Goal: Information Seeking & Learning: Learn about a topic

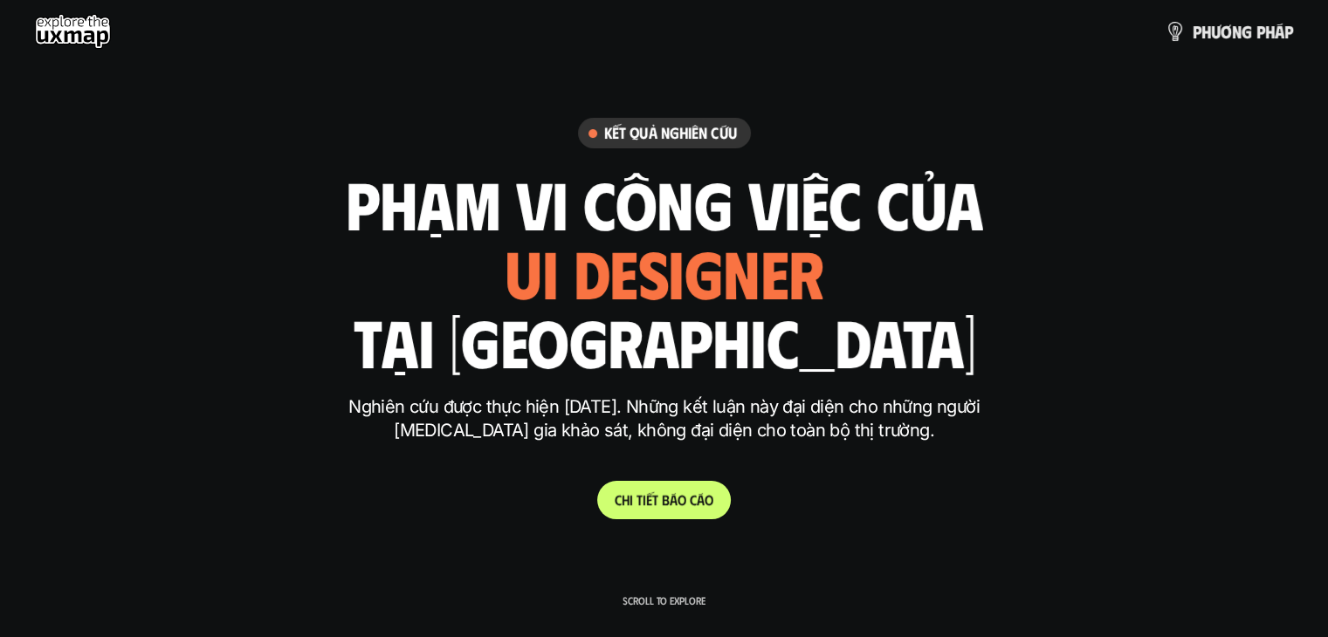
click at [704, 495] on p "C h i t i ế t b á o c á o" at bounding box center [664, 500] width 99 height 17
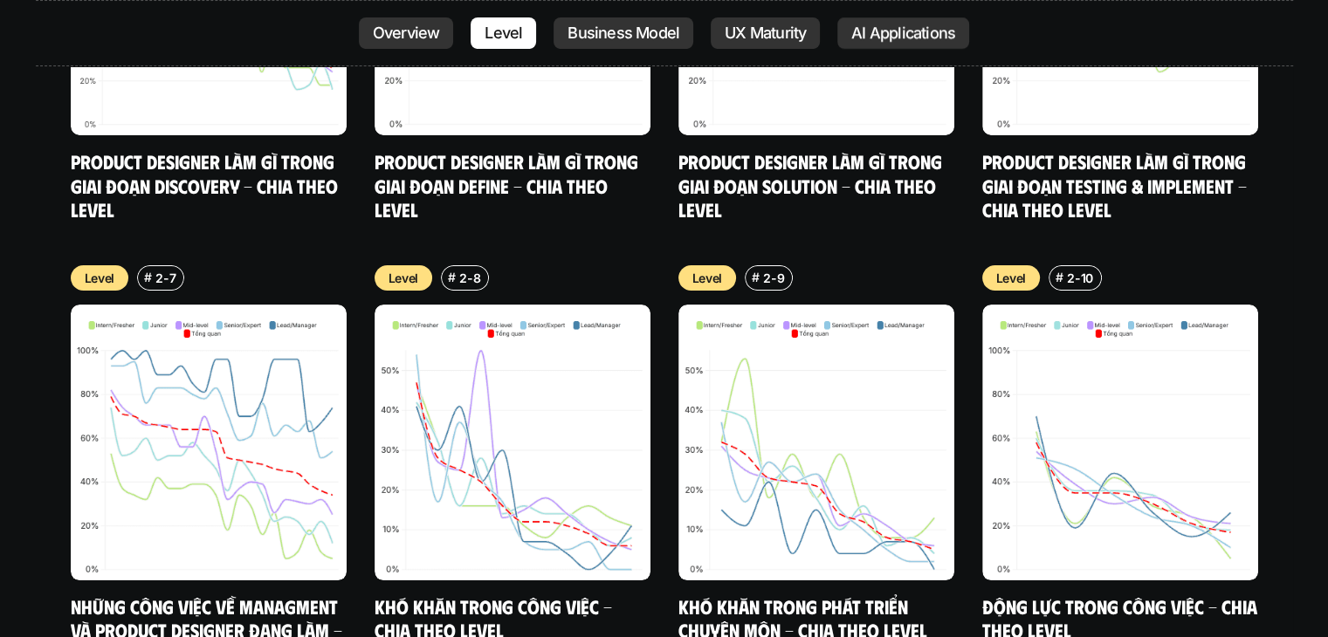
scroll to position [6826, 0]
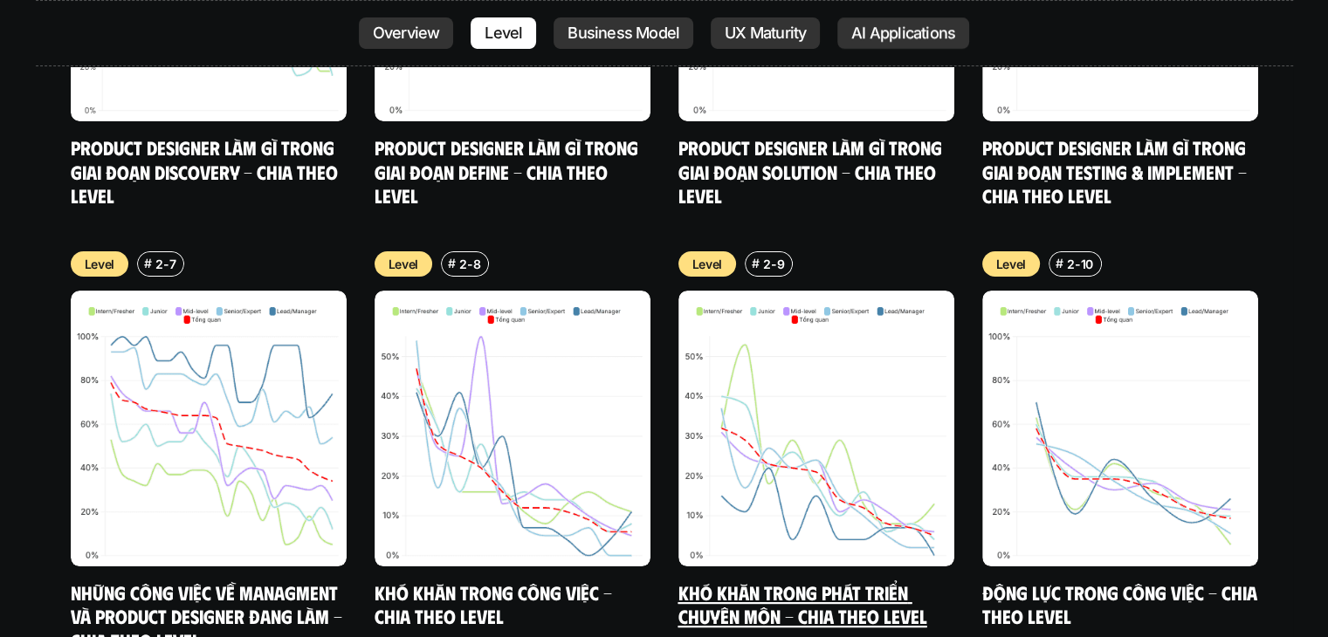
click at [866, 364] on img at bounding box center [816, 429] width 276 height 276
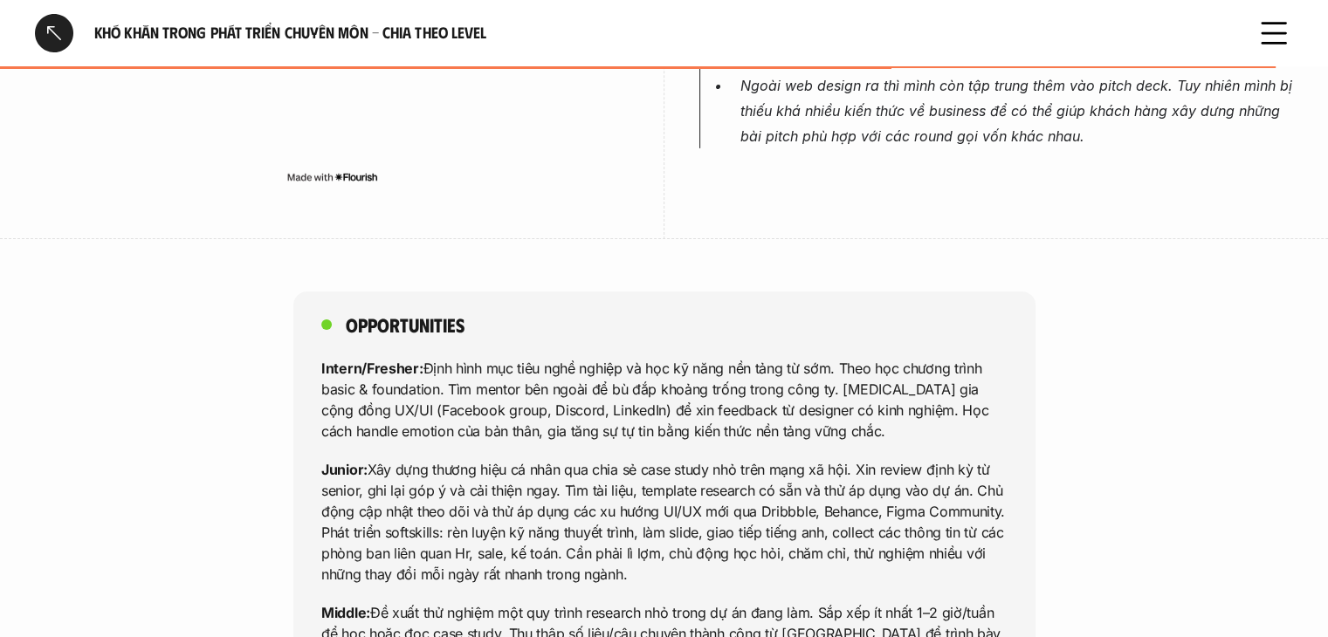
scroll to position [5715, 0]
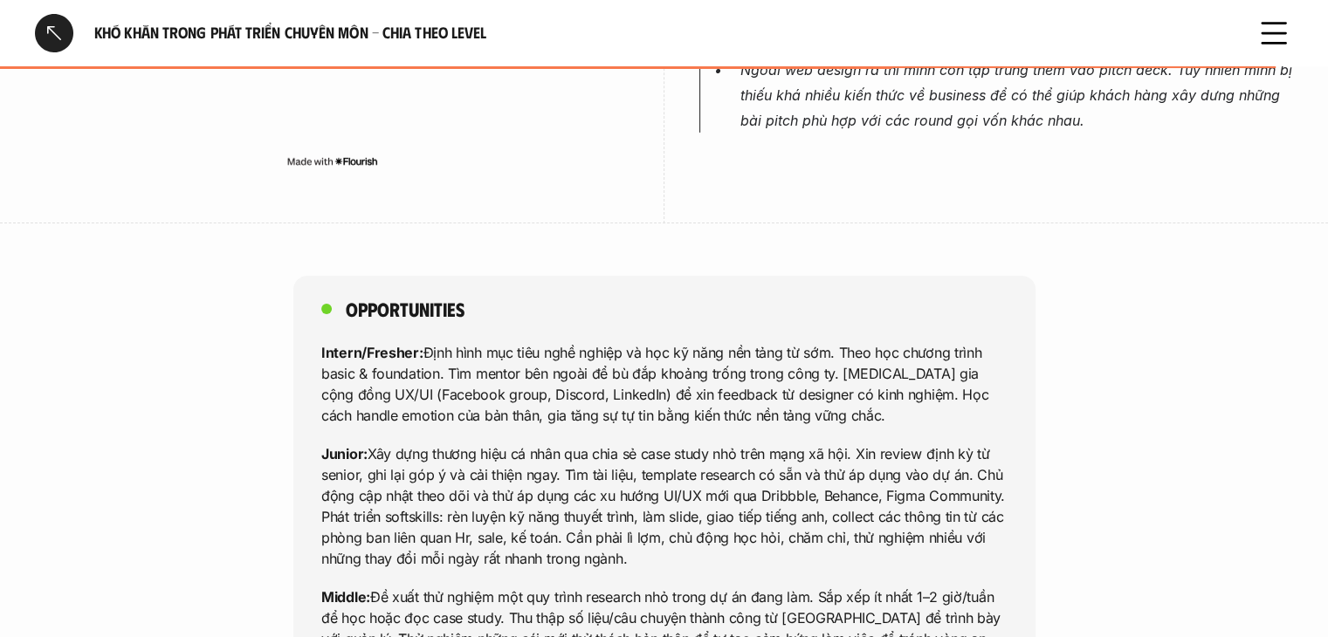
click at [58, 33] on div at bounding box center [54, 33] width 38 height 38
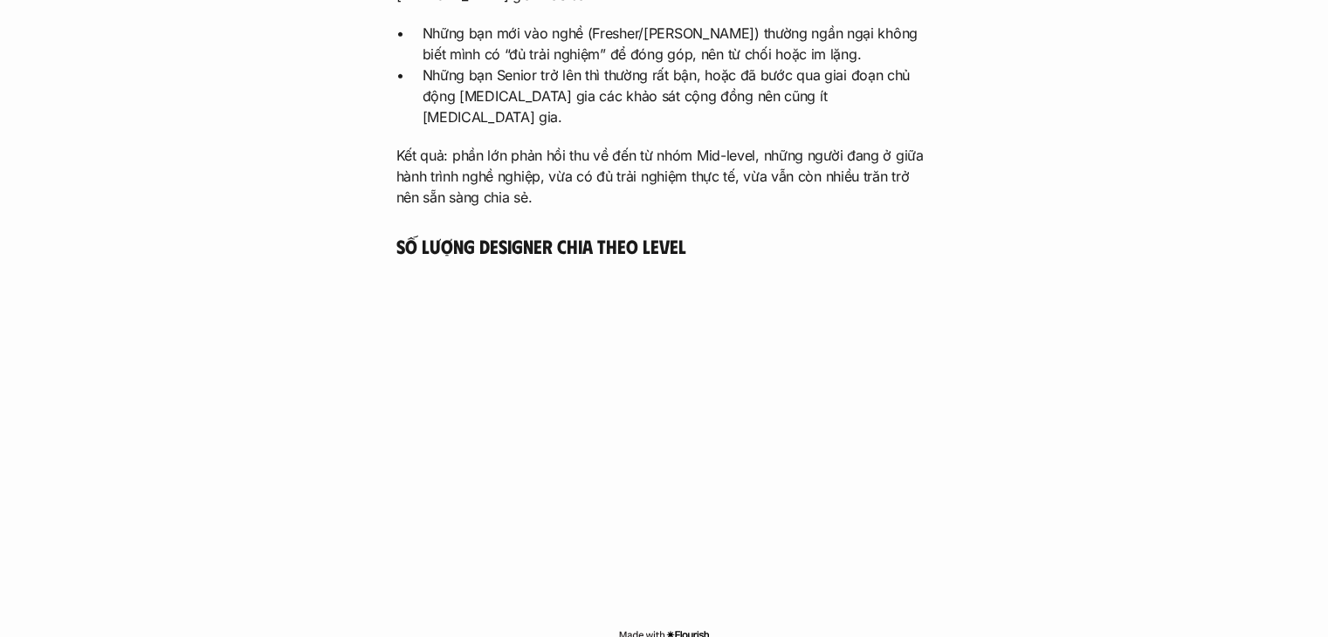
scroll to position [2004, 0]
